Goal: Task Accomplishment & Management: Manage account settings

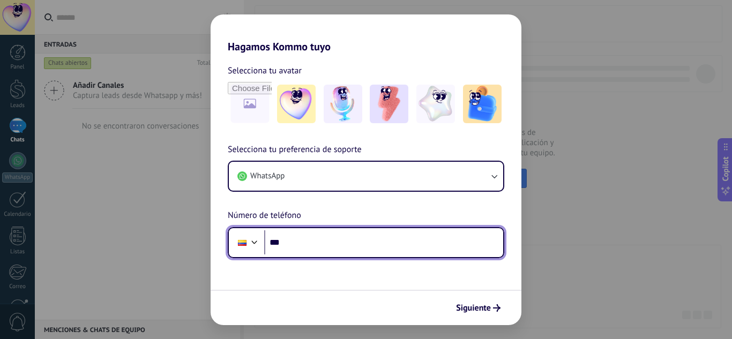
click at [331, 239] on input "***" at bounding box center [383, 242] width 239 height 25
type input "**********"
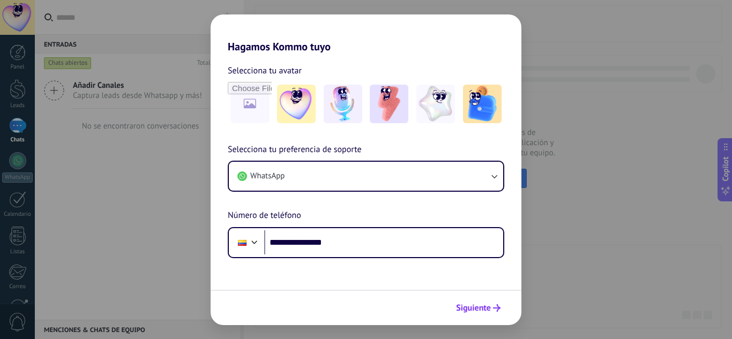
click at [494, 307] on icon "submit" at bounding box center [496, 307] width 7 height 7
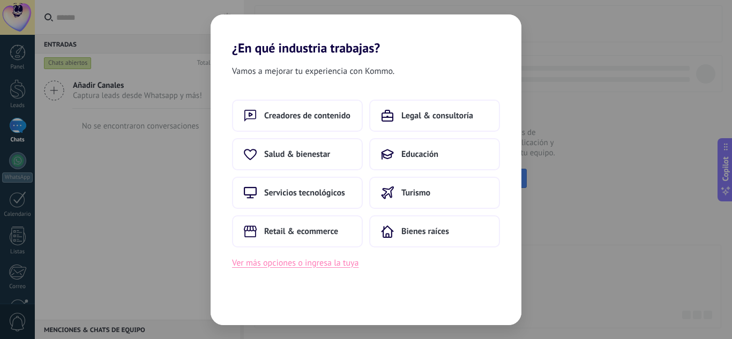
click at [338, 263] on button "Ver más opciones o ingresa la tuya" at bounding box center [295, 263] width 126 height 14
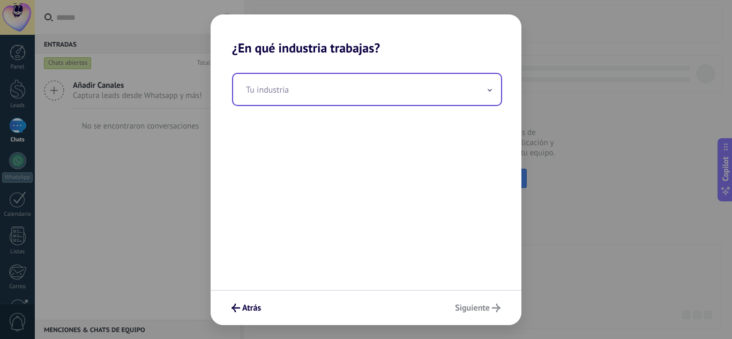
click at [491, 88] on span at bounding box center [489, 89] width 5 height 10
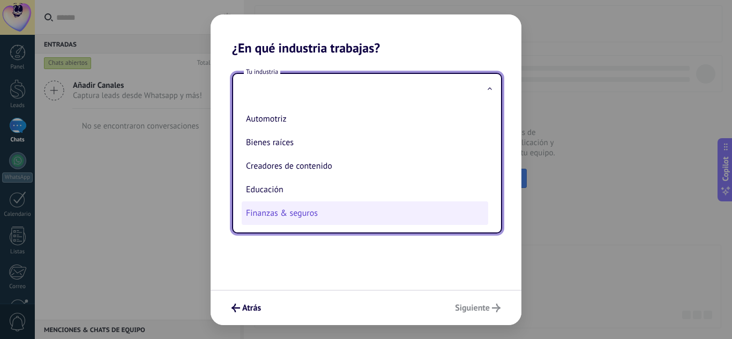
click at [354, 214] on li "Finanzas & seguros" at bounding box center [365, 213] width 246 height 24
type input "**********"
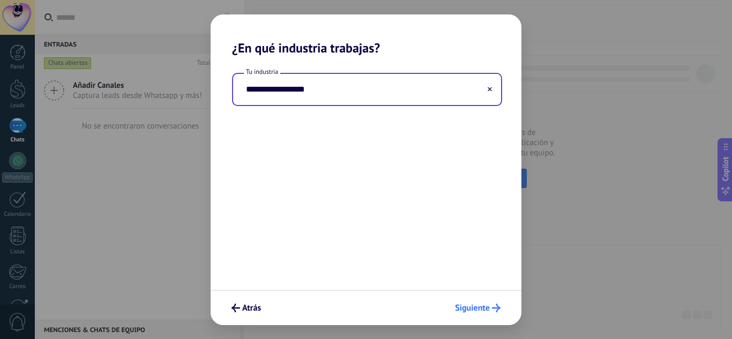
click at [462, 312] on span "Siguiente" at bounding box center [472, 307] width 35 height 7
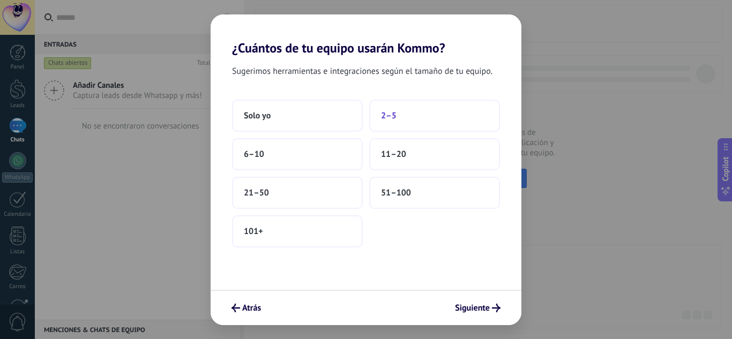
click at [412, 115] on button "2–5" at bounding box center [434, 116] width 131 height 32
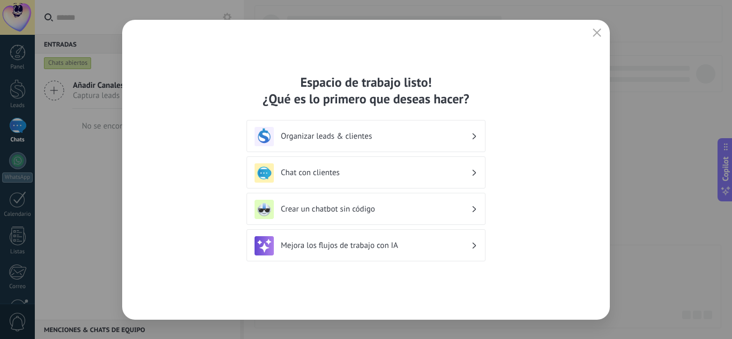
click at [410, 140] on h3 "Organizar leads & clientes" at bounding box center [376, 136] width 190 height 10
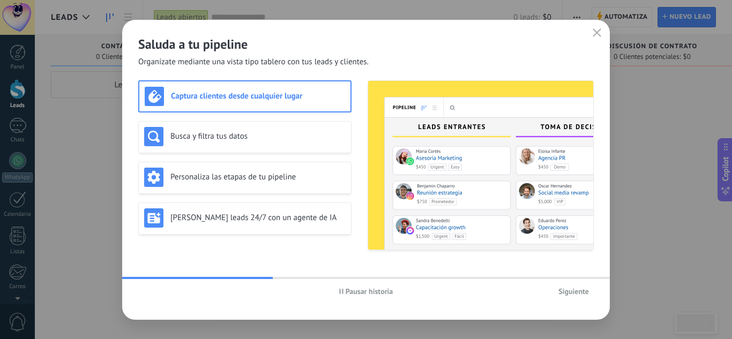
click at [267, 99] on h3 "Captura clientes desde cualquier lugar" at bounding box center [258, 96] width 174 height 10
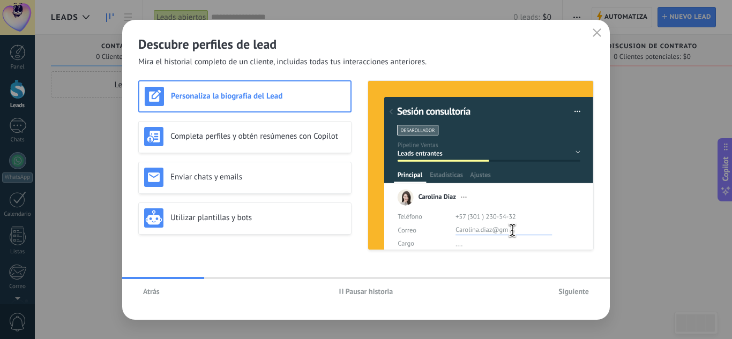
click at [576, 292] on span "Siguiente" at bounding box center [573, 291] width 31 height 7
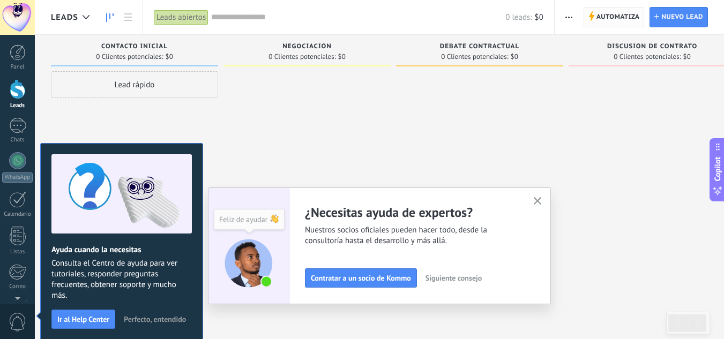
click at [617, 20] on span "Automatiza" at bounding box center [617, 16] width 43 height 19
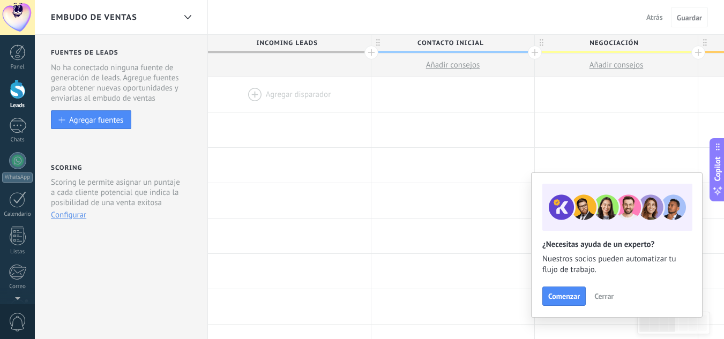
click at [597, 298] on span "Cerrar" at bounding box center [603, 295] width 19 height 7
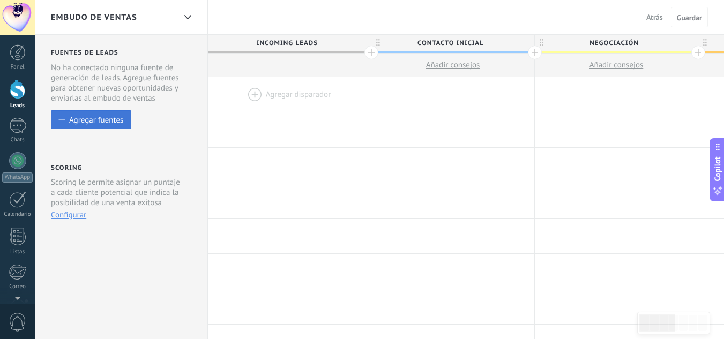
click at [107, 115] on button "Agregar fuentes" at bounding box center [91, 119] width 80 height 19
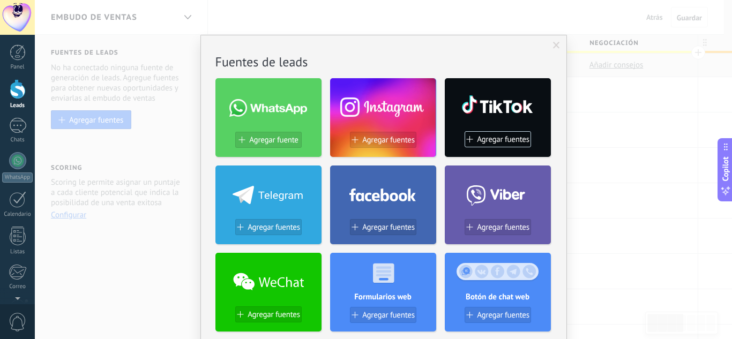
click at [362, 227] on span "Agregar fuentes" at bounding box center [388, 227] width 52 height 9
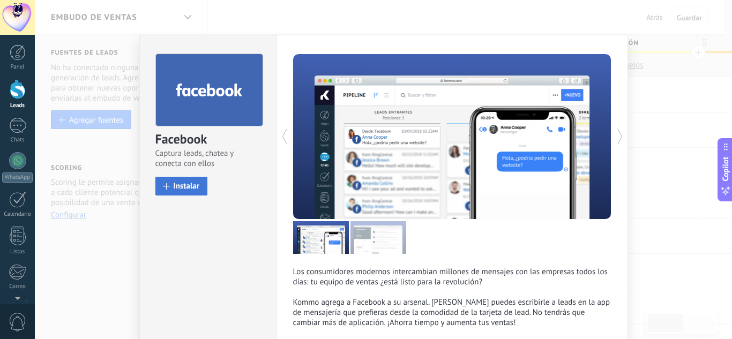
click at [179, 186] on span "Instalar" at bounding box center [187, 186] width 26 height 8
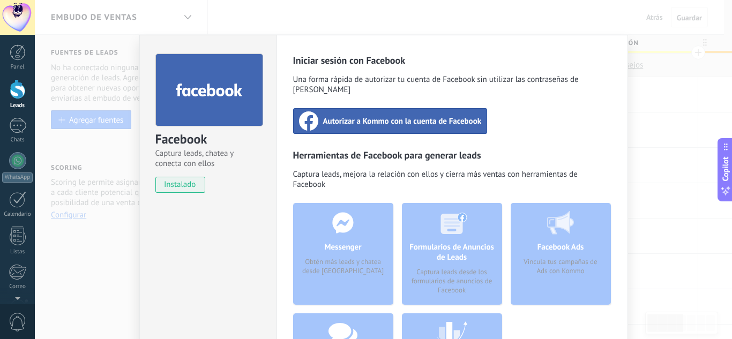
click at [449, 116] on span "Autorizar a Kommo con la cuenta de Facebook" at bounding box center [402, 121] width 159 height 11
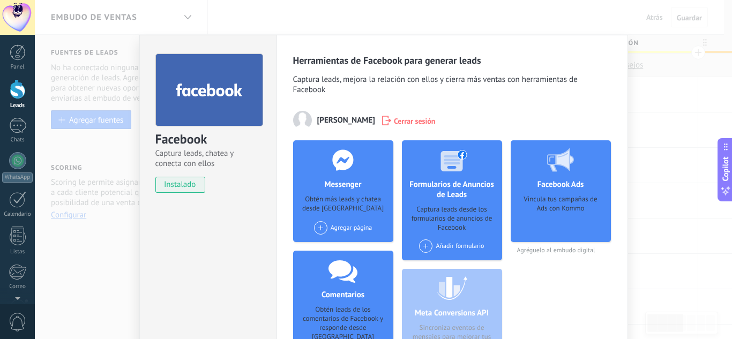
click at [424, 243] on span at bounding box center [425, 245] width 13 height 13
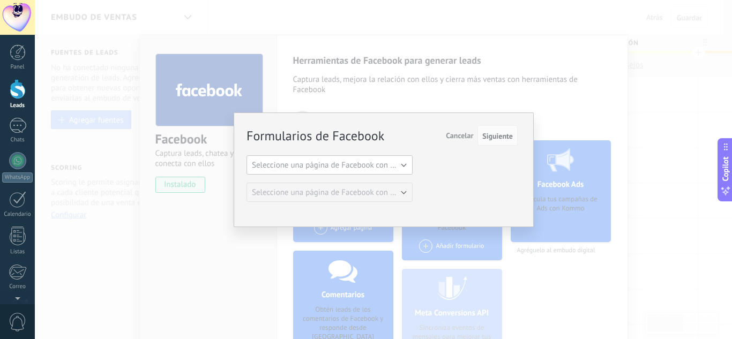
click at [403, 165] on button "Seleccione una página de Facebook con formas" at bounding box center [329, 164] width 166 height 19
click at [373, 183] on span "[DOMAIN_NAME]" at bounding box center [324, 183] width 169 height 10
click at [494, 135] on span "Siguiente" at bounding box center [497, 135] width 31 height 7
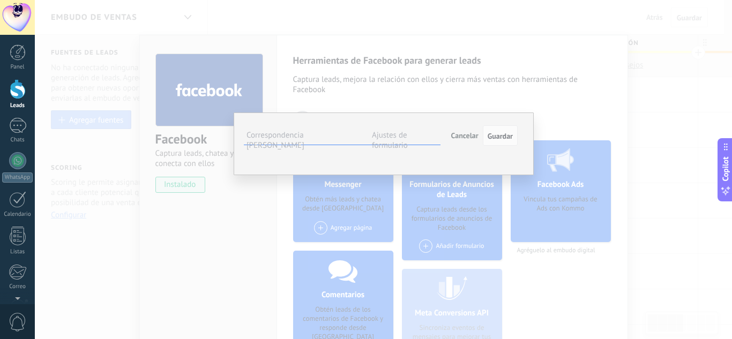
click at [0, 0] on button "Seleccionar campo" at bounding box center [0, 0] width 0 height 0
click at [0, 0] on span "Correo (contacto)" at bounding box center [0, 0] width 0 height 0
click at [0, 0] on button "Seleccionar campo" at bounding box center [0, 0] width 0 height 0
click at [0, 0] on span "Nombre del contacto (contacto)" at bounding box center [0, 0] width 0 height 0
click at [0, 0] on button "Nombre del contacto (contacto)" at bounding box center [0, 0] width 0 height 0
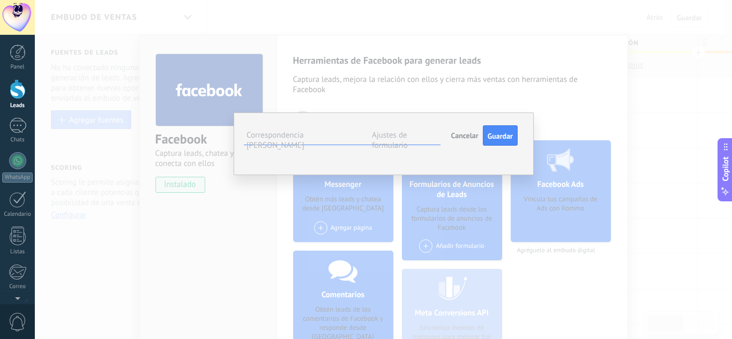
click at [0, 0] on span "Nombre del contacto (contacto)" at bounding box center [0, 0] width 0 height 0
click at [0, 0] on button "Seleccionar campo" at bounding box center [0, 0] width 0 height 0
click at [0, 0] on span "Teléfono (contacto)" at bounding box center [0, 0] width 0 height 0
click at [506, 137] on span "Guardar" at bounding box center [499, 135] width 25 height 7
